Goal: Navigation & Orientation: Find specific page/section

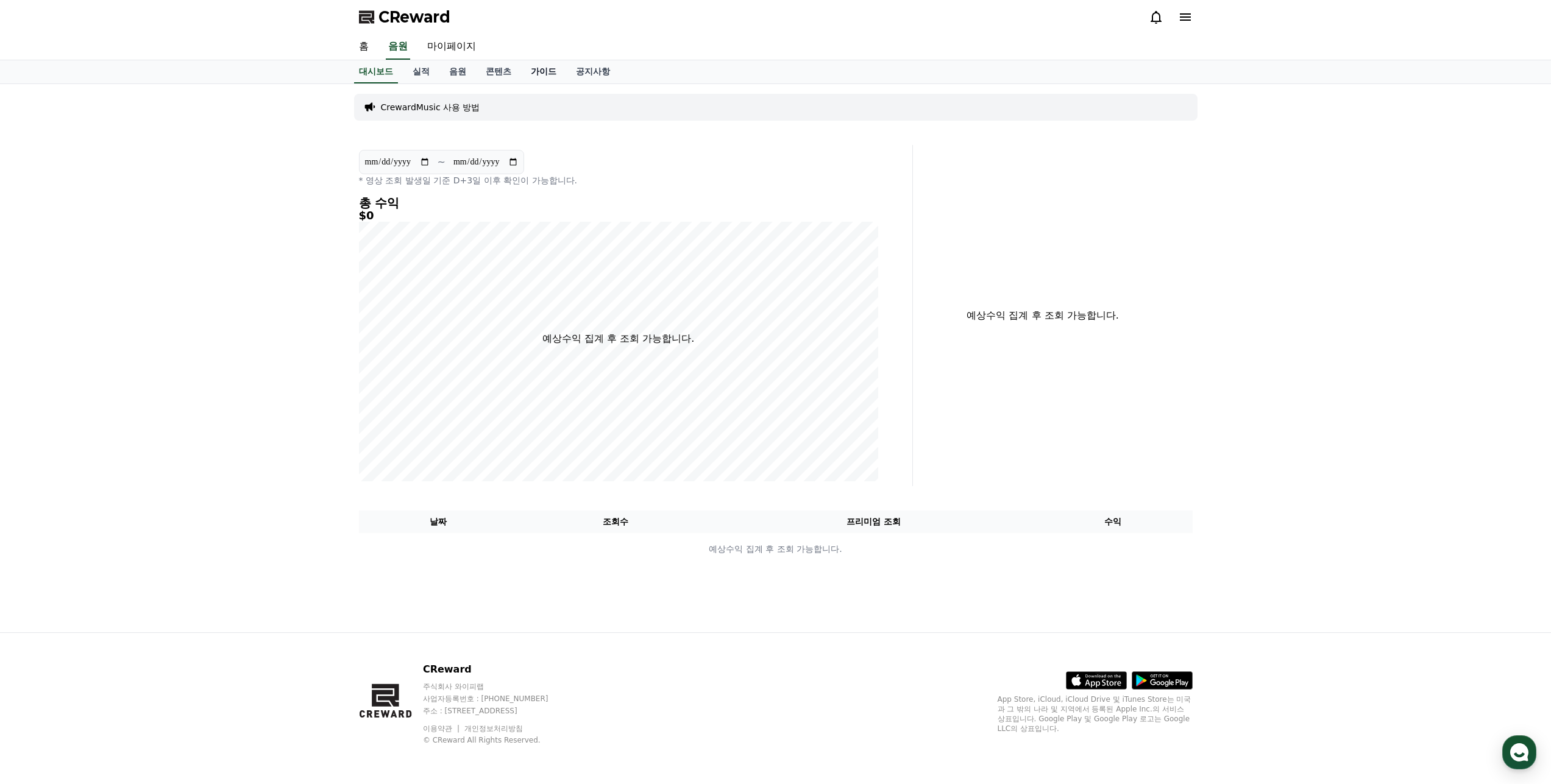
click at [550, 74] on link "가이드" at bounding box center [544, 72] width 45 height 23
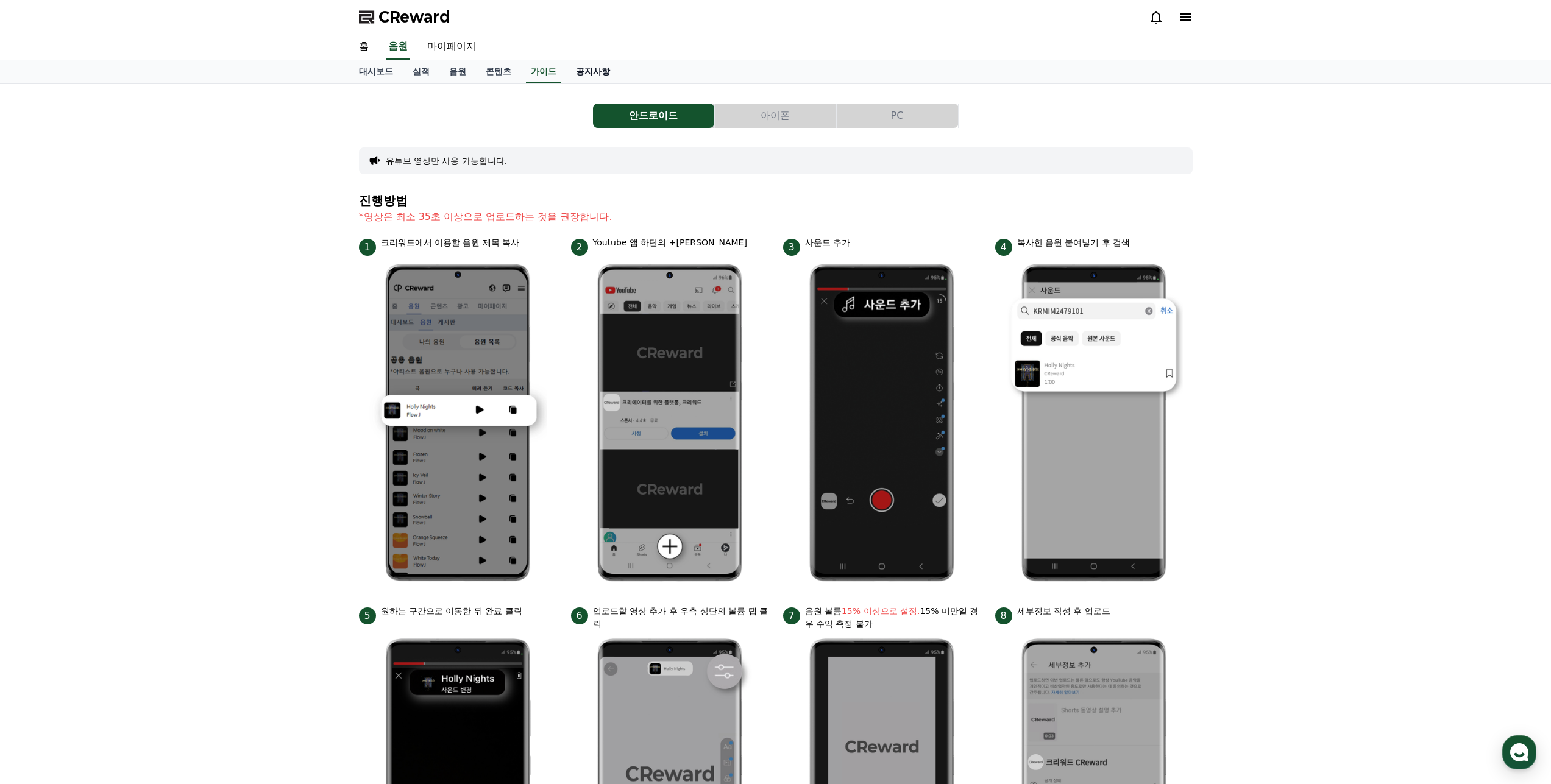
click at [584, 74] on link "공지사항" at bounding box center [593, 72] width 54 height 23
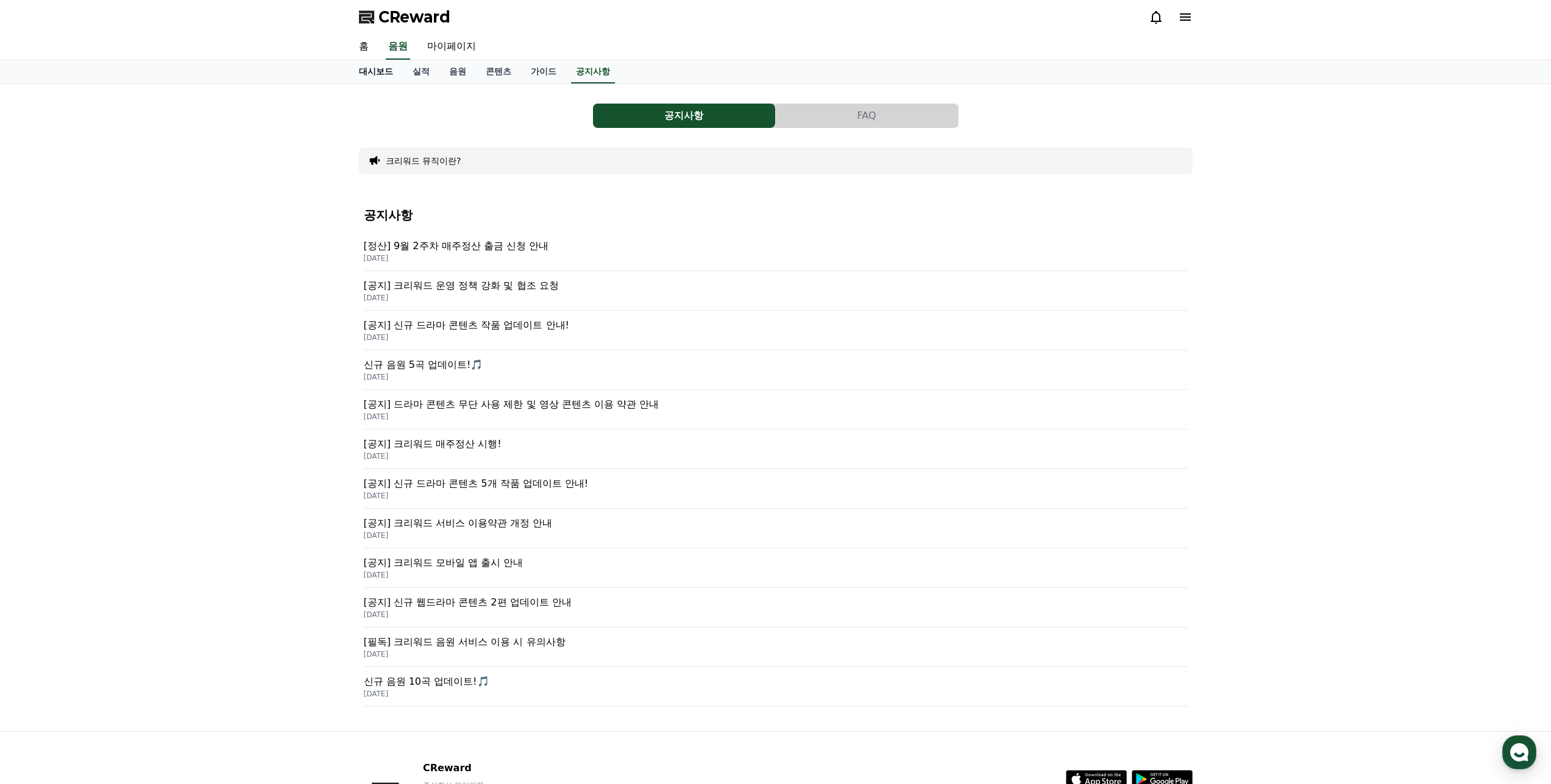
click at [374, 72] on link "대시보드" at bounding box center [376, 72] width 54 height 23
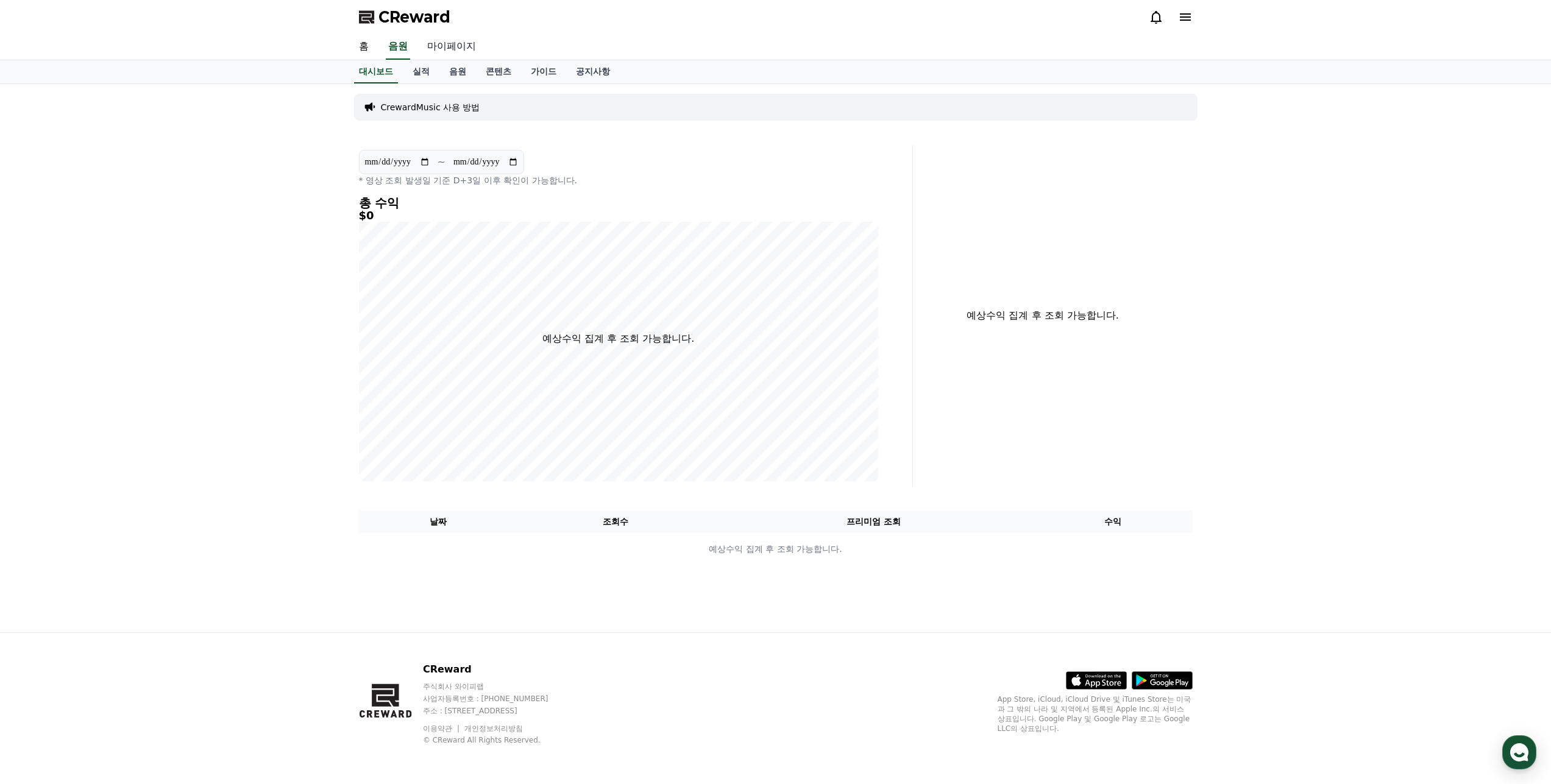
click at [437, 45] on link "마이페이지" at bounding box center [451, 47] width 68 height 25
select select "**********"
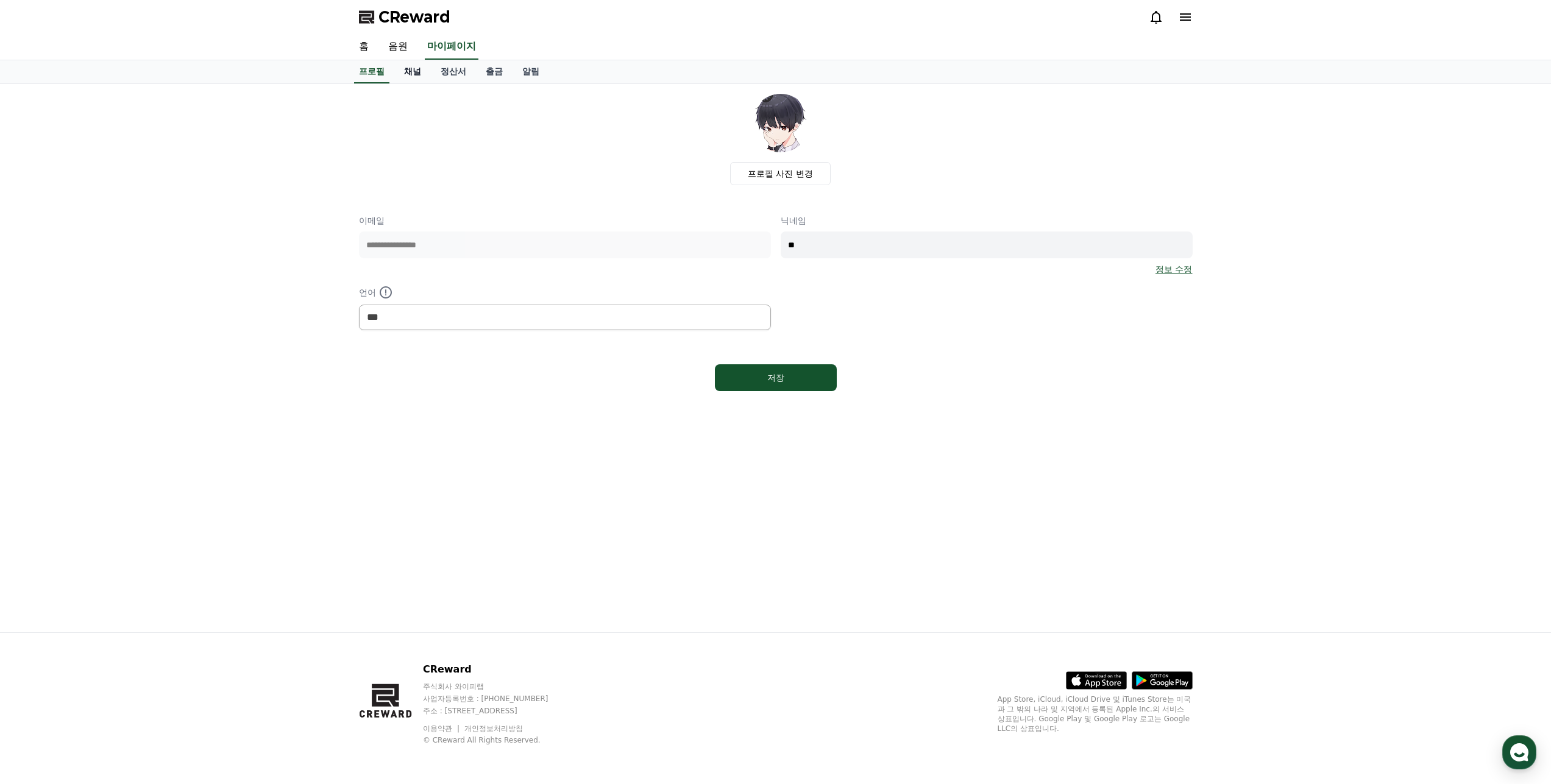
click at [400, 78] on link "채널" at bounding box center [412, 72] width 36 height 23
